Goal: Navigation & Orientation: Find specific page/section

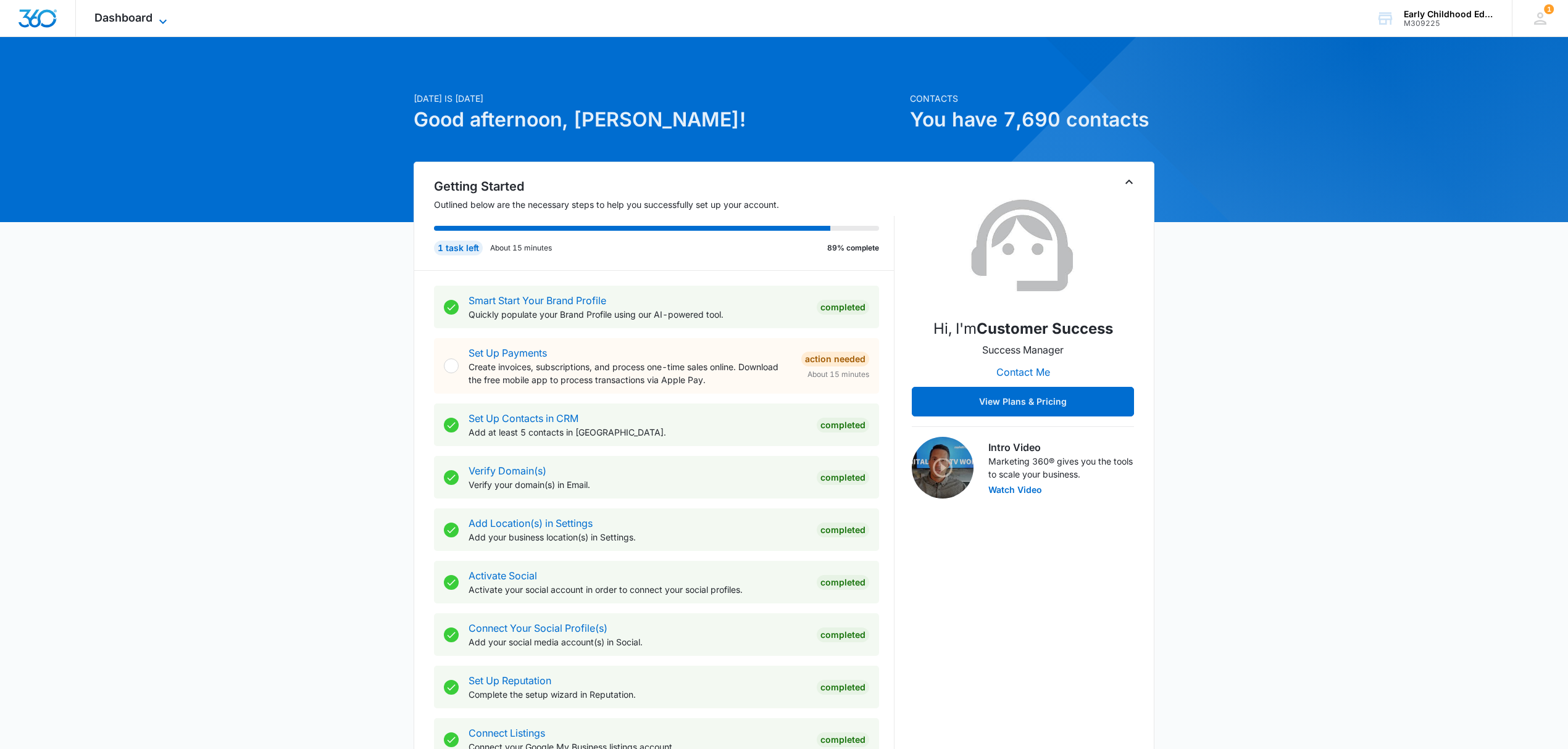
click at [142, 15] on span "Dashboard" at bounding box center [124, 17] width 58 height 13
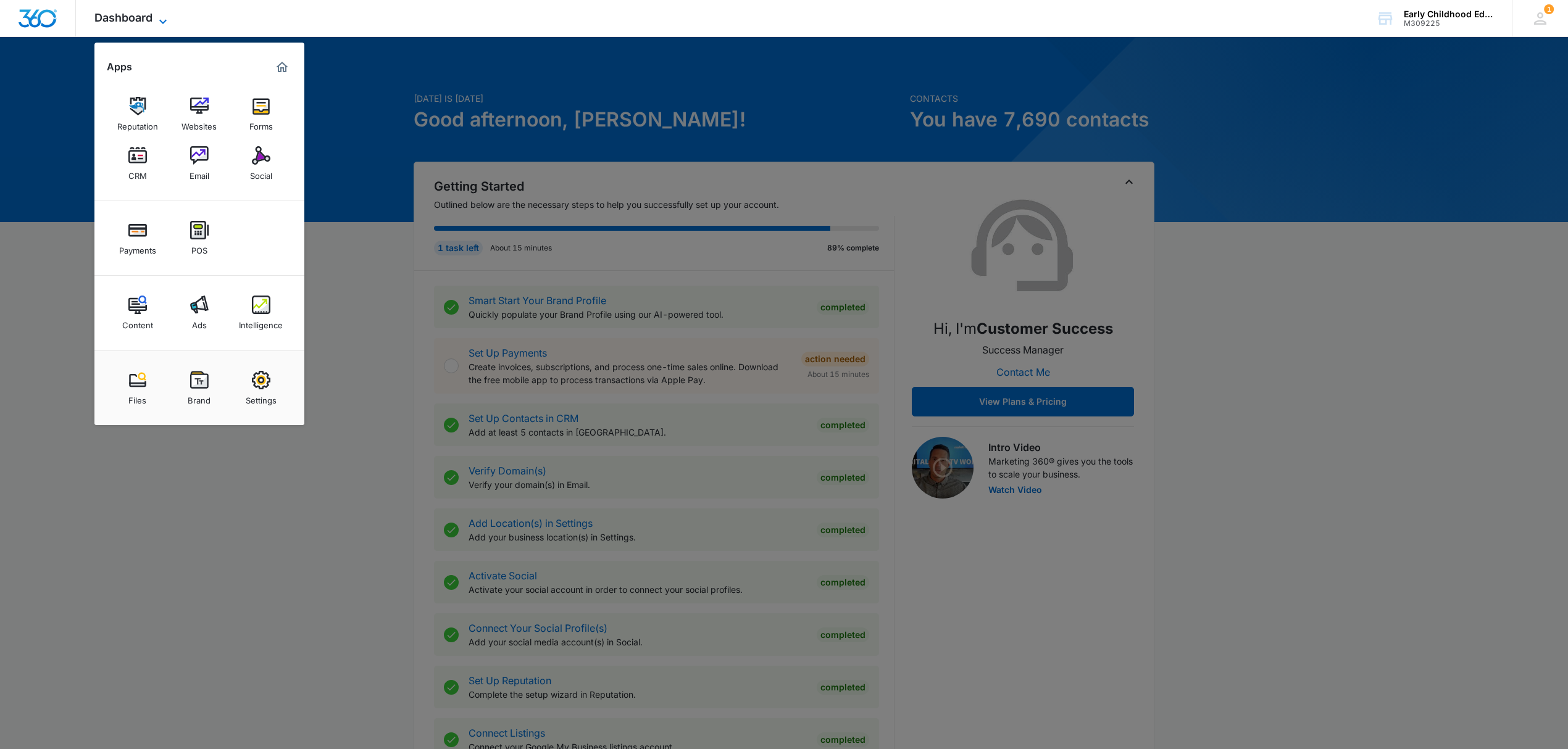
click at [142, 15] on span "Dashboard" at bounding box center [124, 17] width 58 height 13
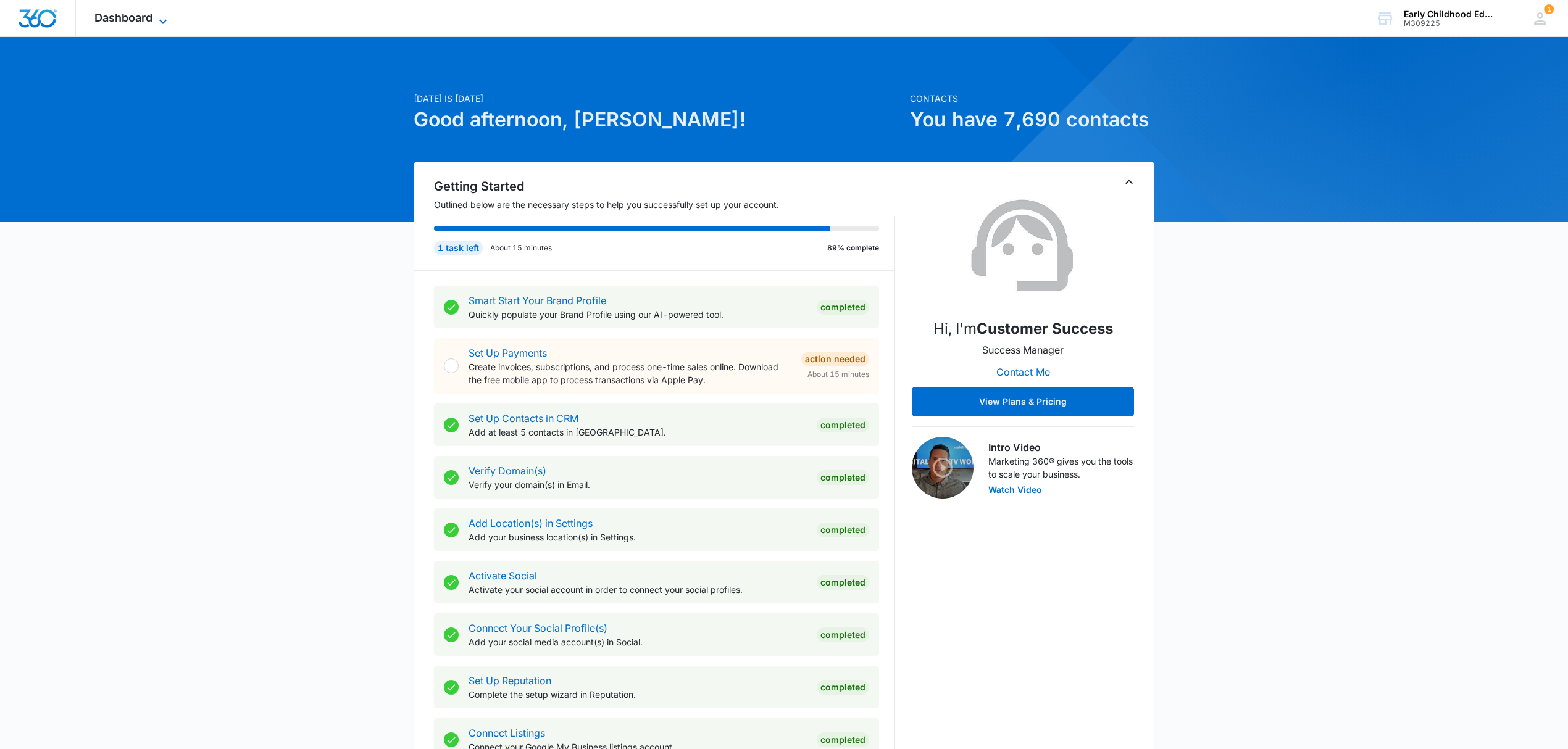
click at [142, 15] on span "Dashboard" at bounding box center [124, 17] width 58 height 13
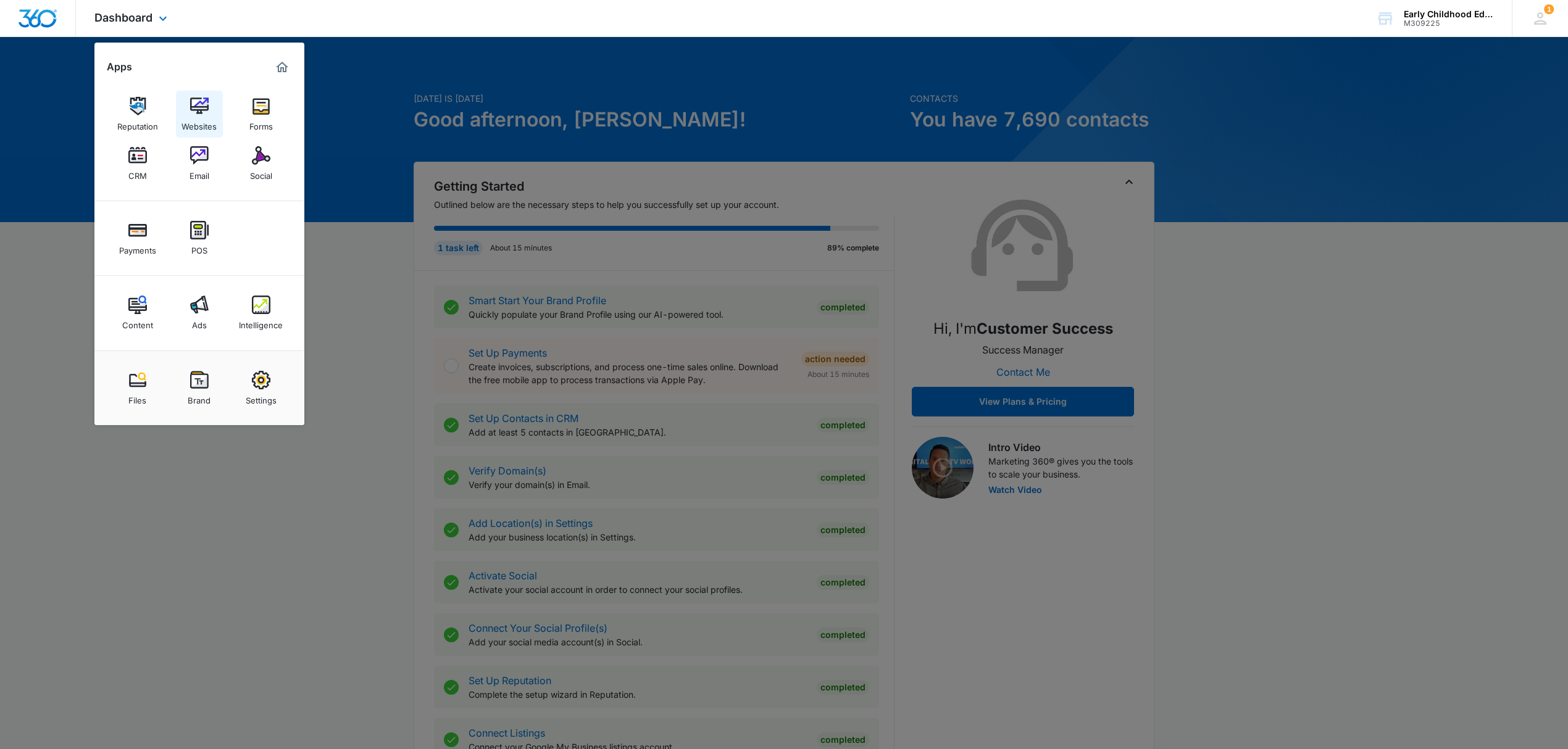
click at [212, 103] on link "Websites" at bounding box center [199, 114] width 47 height 47
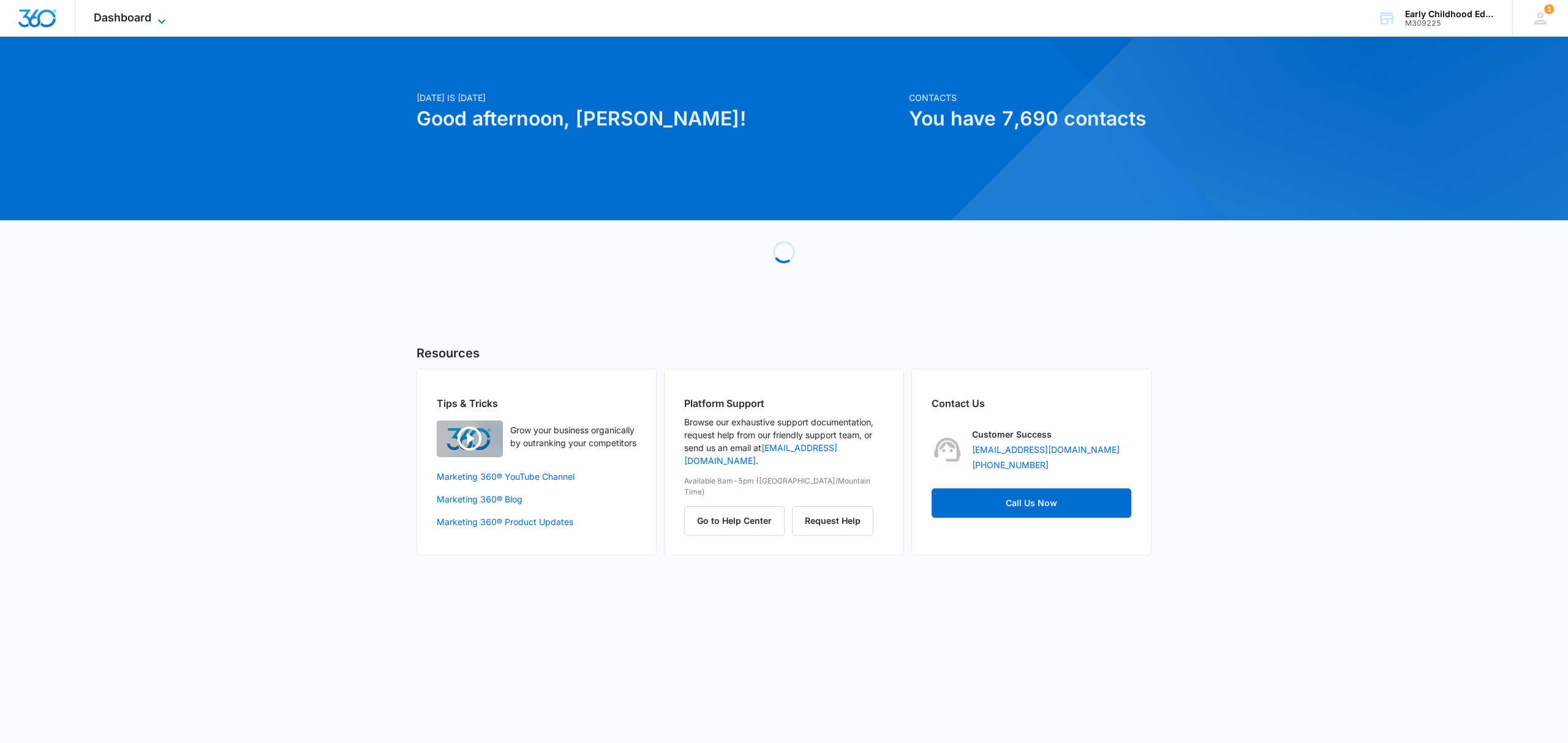
click at [128, 15] on span "Dashboard" at bounding box center [123, 17] width 57 height 13
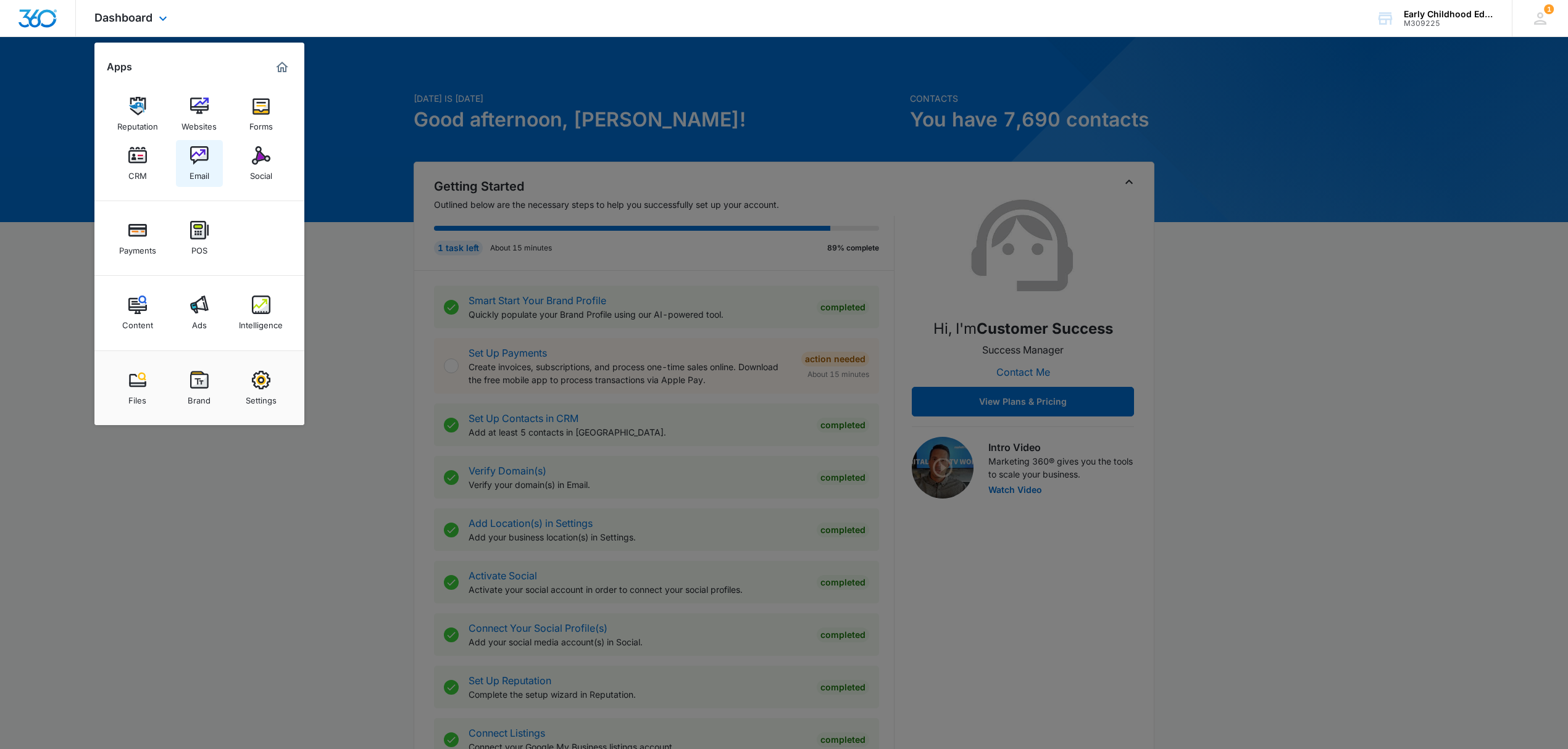
click at [190, 173] on div "Email" at bounding box center [199, 173] width 20 height 16
